Goal: Find specific page/section: Find specific page/section

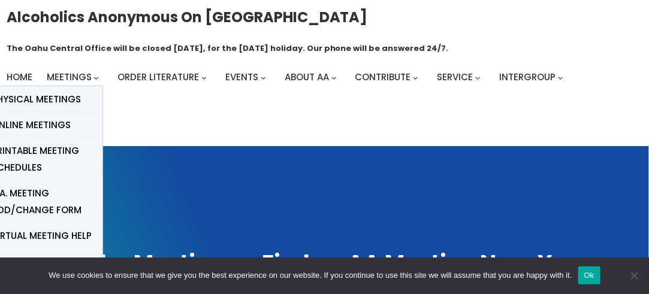
click at [48, 123] on span "Online Meetings" at bounding box center [31, 125] width 79 height 17
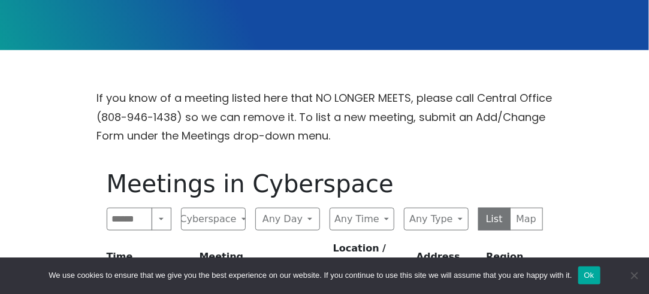
scroll to position [419, 0]
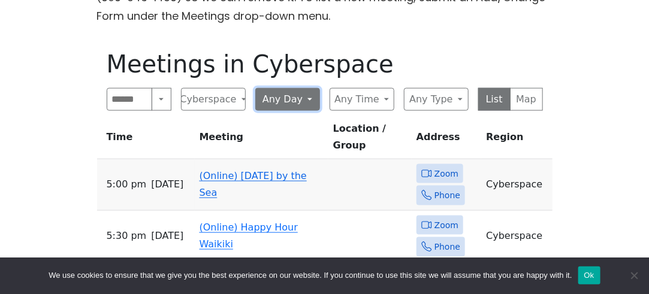
click at [306, 101] on button "Any Day" at bounding box center [287, 99] width 65 height 23
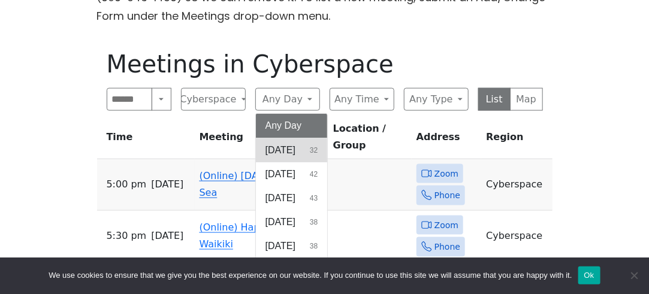
click at [297, 146] on button "[DATE] 32" at bounding box center [292, 150] width 72 height 24
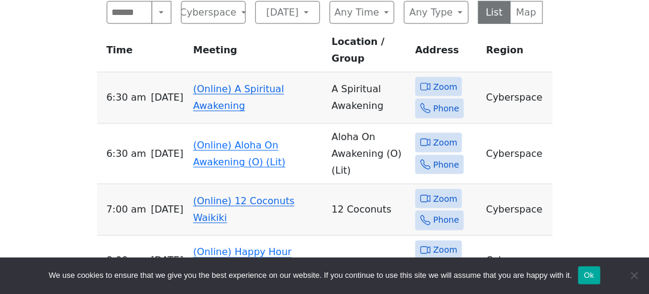
scroll to position [359, 0]
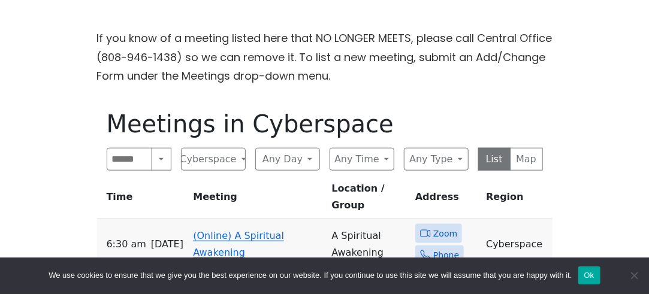
scroll to position [419, 0]
